Goal: Information Seeking & Learning: Learn about a topic

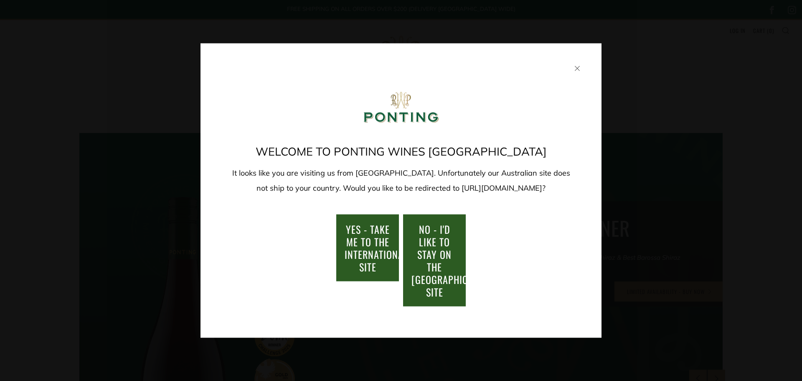
click at [578, 66] on icon at bounding box center [577, 68] width 5 height 5
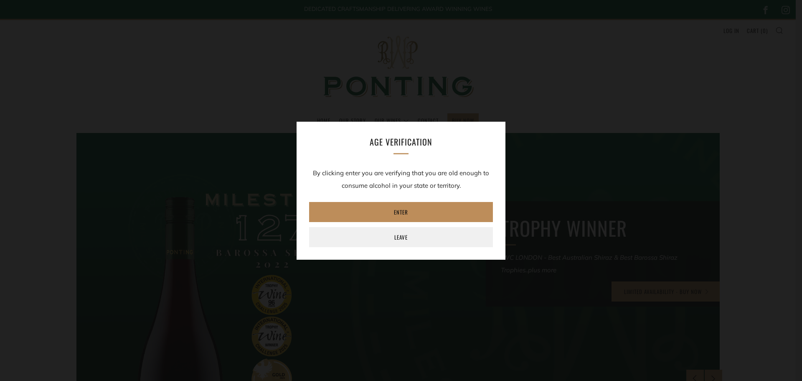
click at [419, 214] on link "Enter" at bounding box center [401, 212] width 184 height 20
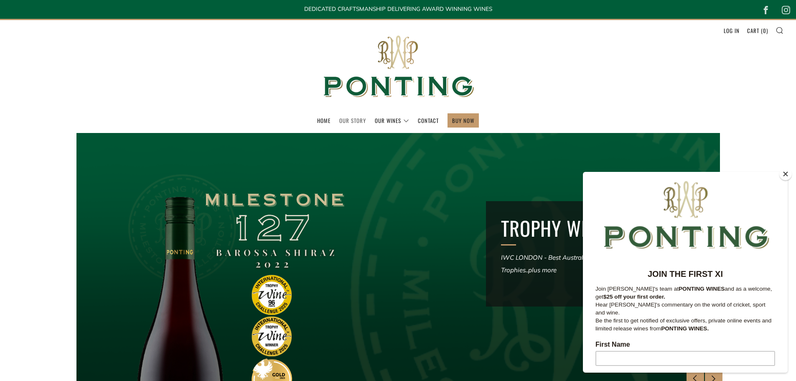
click at [357, 120] on link "Our Story" at bounding box center [352, 120] width 27 height 13
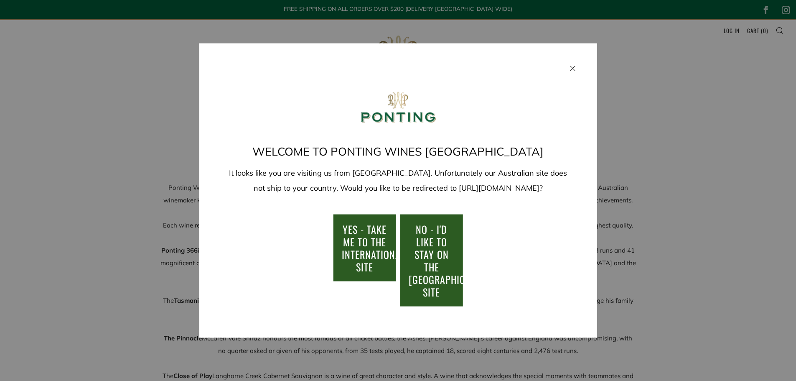
click at [574, 55] on div at bounding box center [398, 67] width 398 height 48
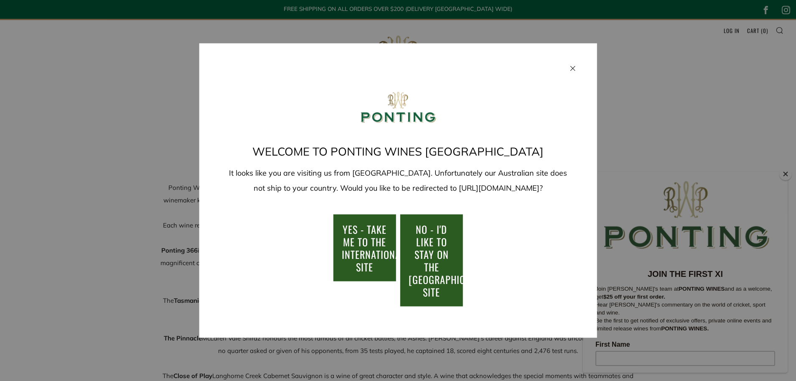
click at [383, 243] on span "YES - take me to the international site" at bounding box center [374, 248] width 64 height 53
